Goal: Information Seeking & Learning: Find specific page/section

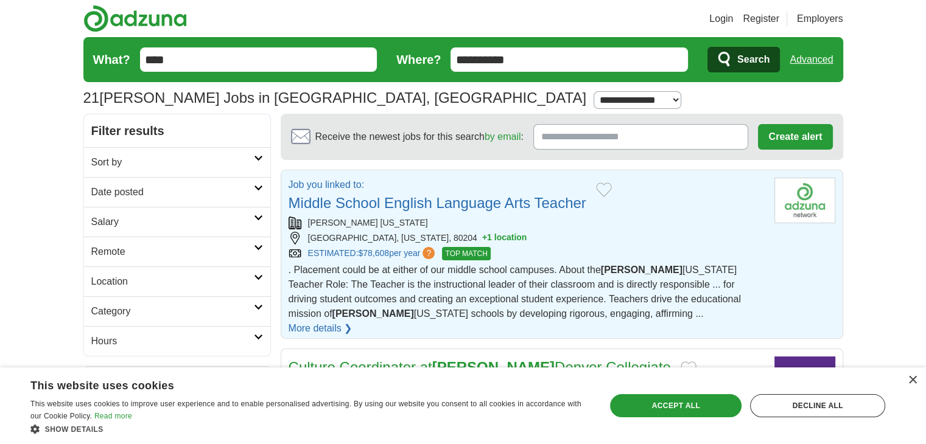
click at [672, 240] on div "[GEOGRAPHIC_DATA], [US_STATE], 80204 + 1 location" at bounding box center [526, 238] width 476 height 13
